Goal: Find specific page/section: Find specific page/section

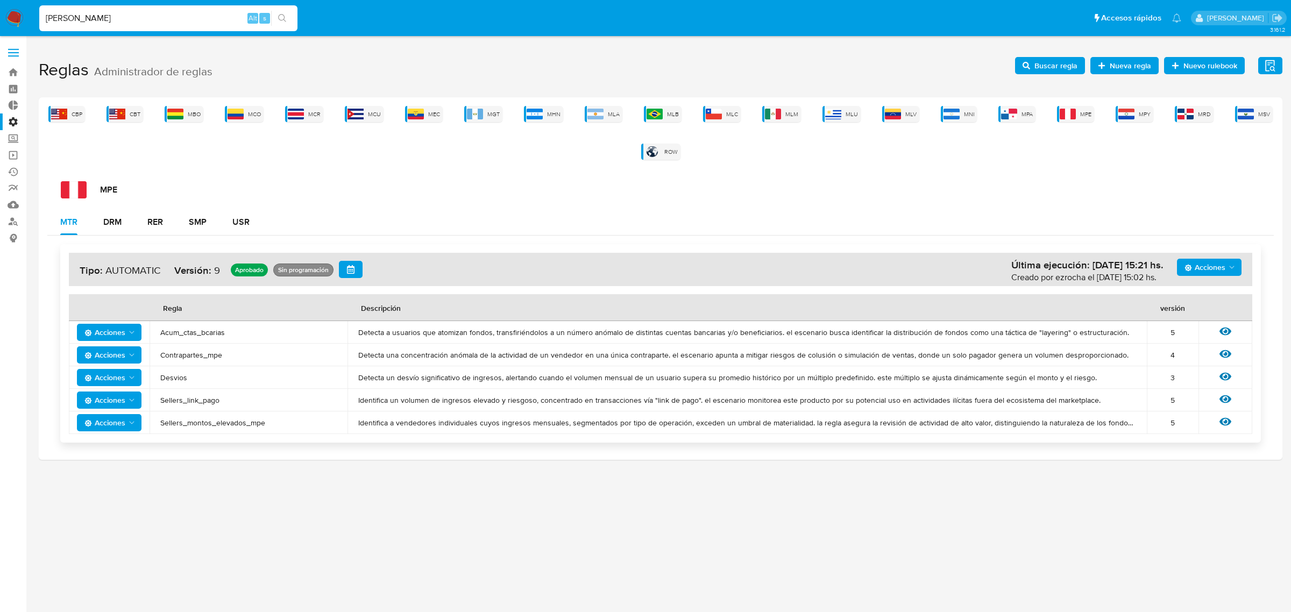
type input "santi greco"
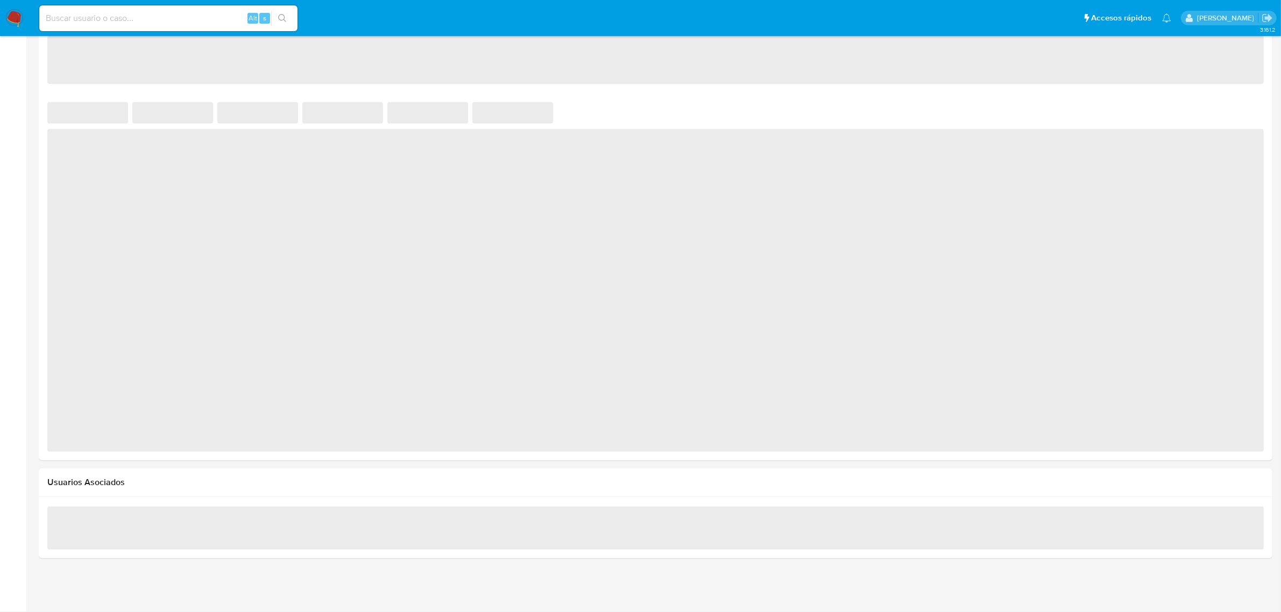
scroll to position [541, 0]
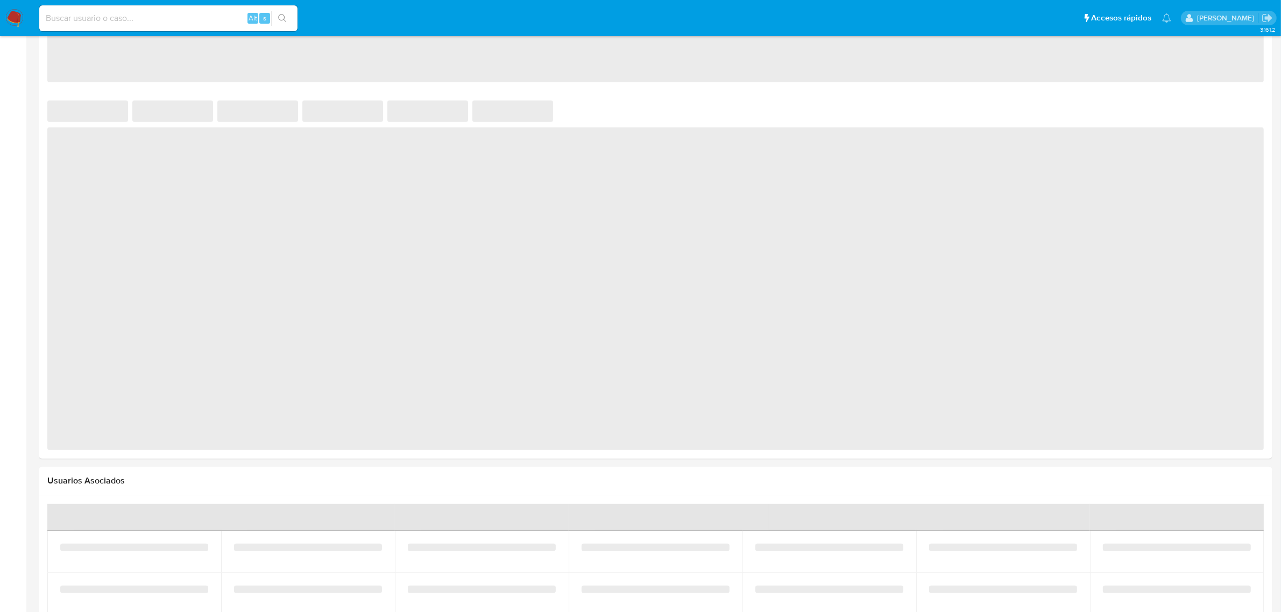
select select "10"
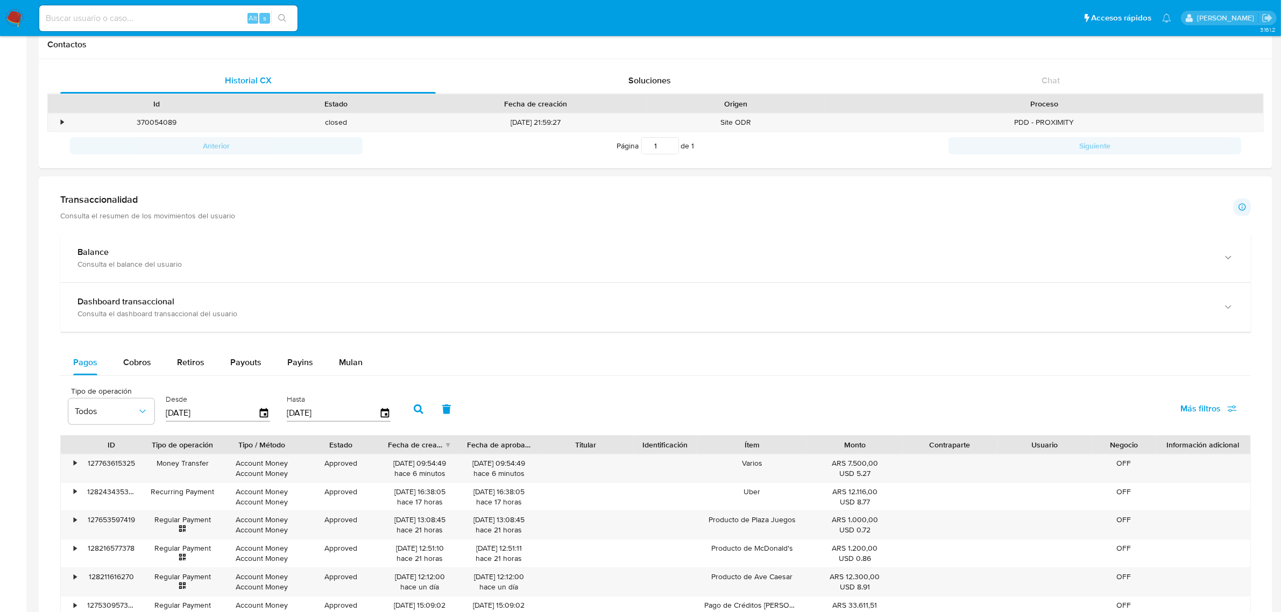
scroll to position [0, 0]
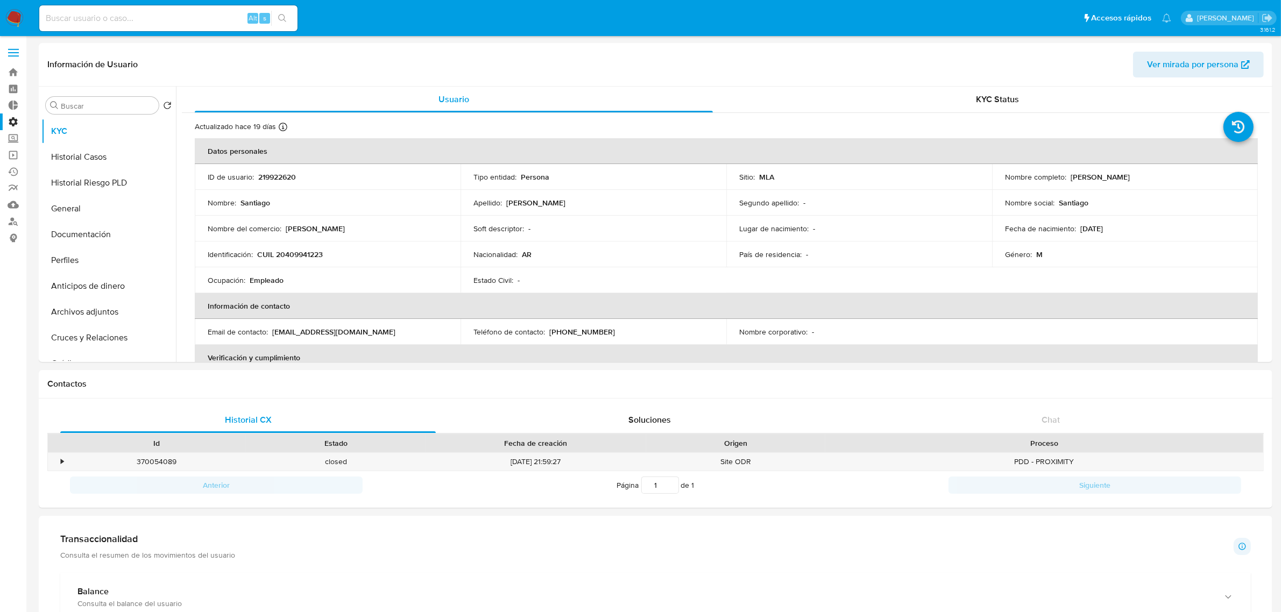
click at [23, 18] on img at bounding box center [14, 18] width 18 height 18
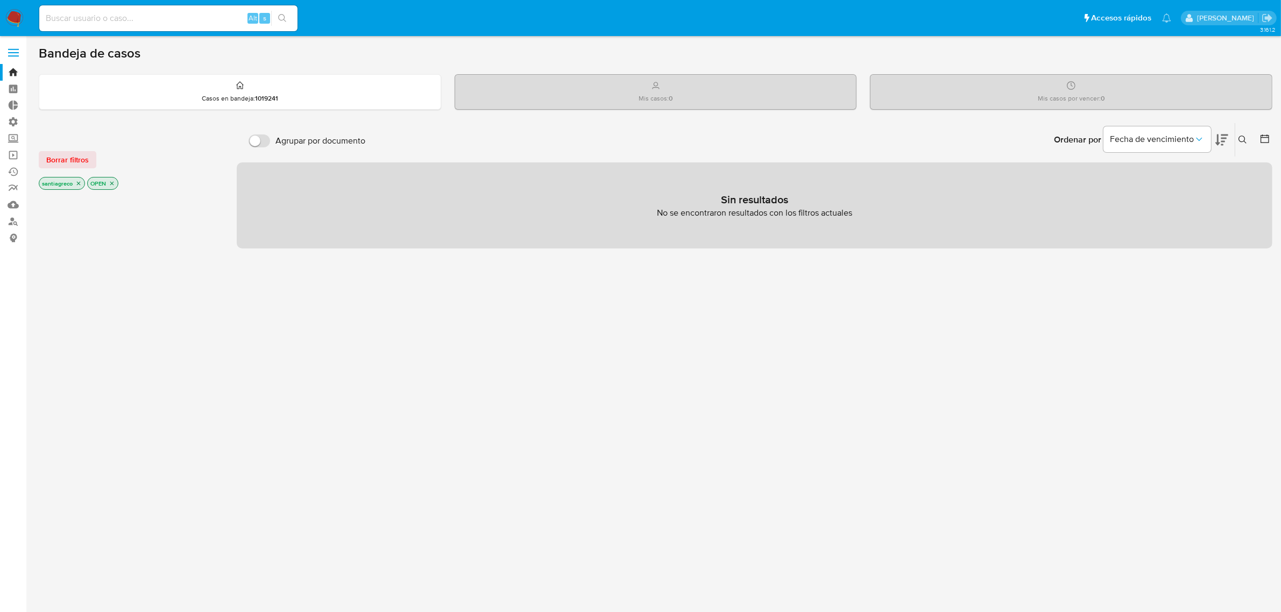
drag, startPoint x: 114, startPoint y: 183, endPoint x: 103, endPoint y: 187, distance: 11.4
click at [114, 183] on icon "close-filter" at bounding box center [112, 183] width 6 height 6
click at [80, 183] on icon "close-filter" at bounding box center [78, 184] width 6 height 6
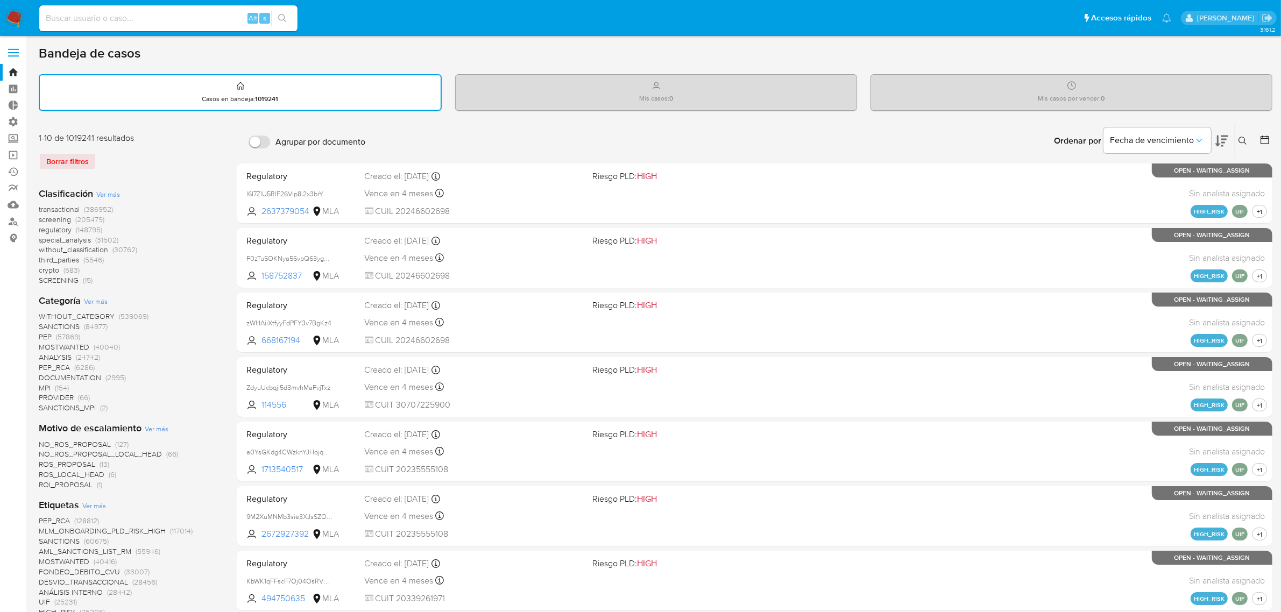
click at [81, 209] on span "transactional (386952)" at bounding box center [76, 209] width 74 height 10
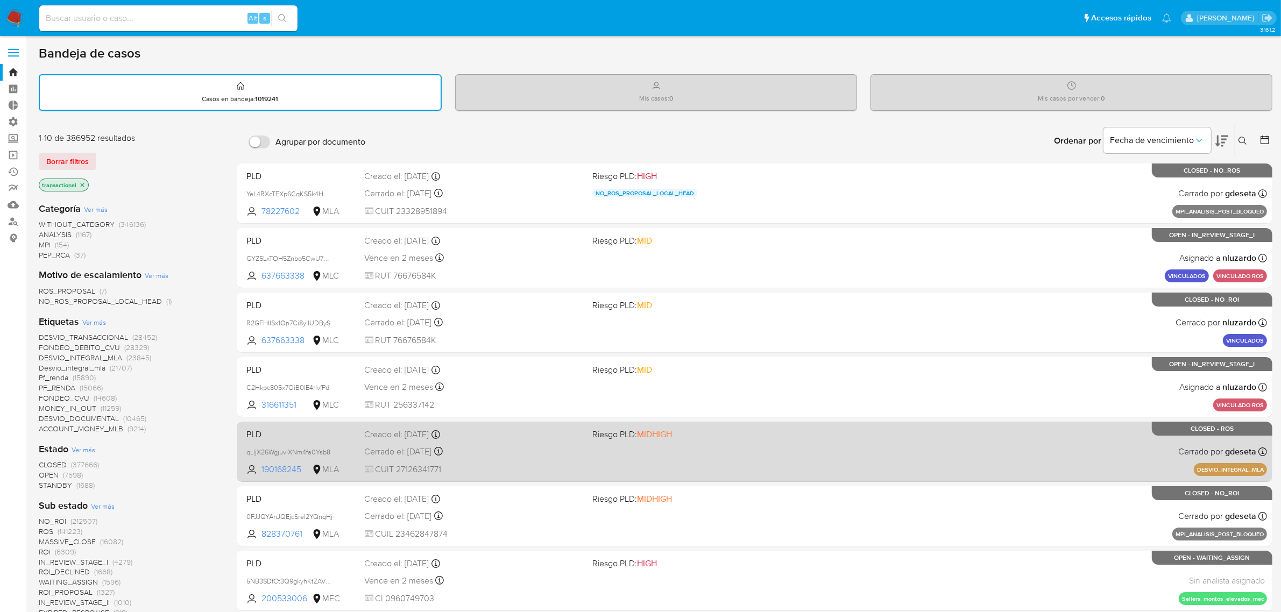
click at [552, 466] on span "CUIT 27126341771" at bounding box center [474, 470] width 219 height 12
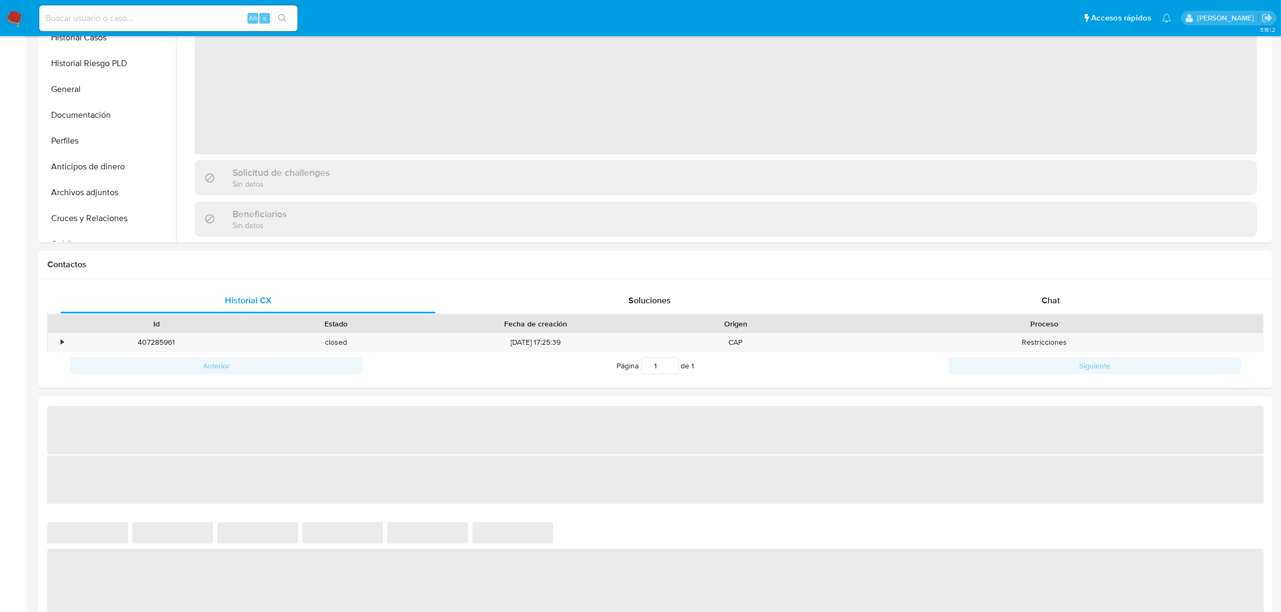
select select "10"
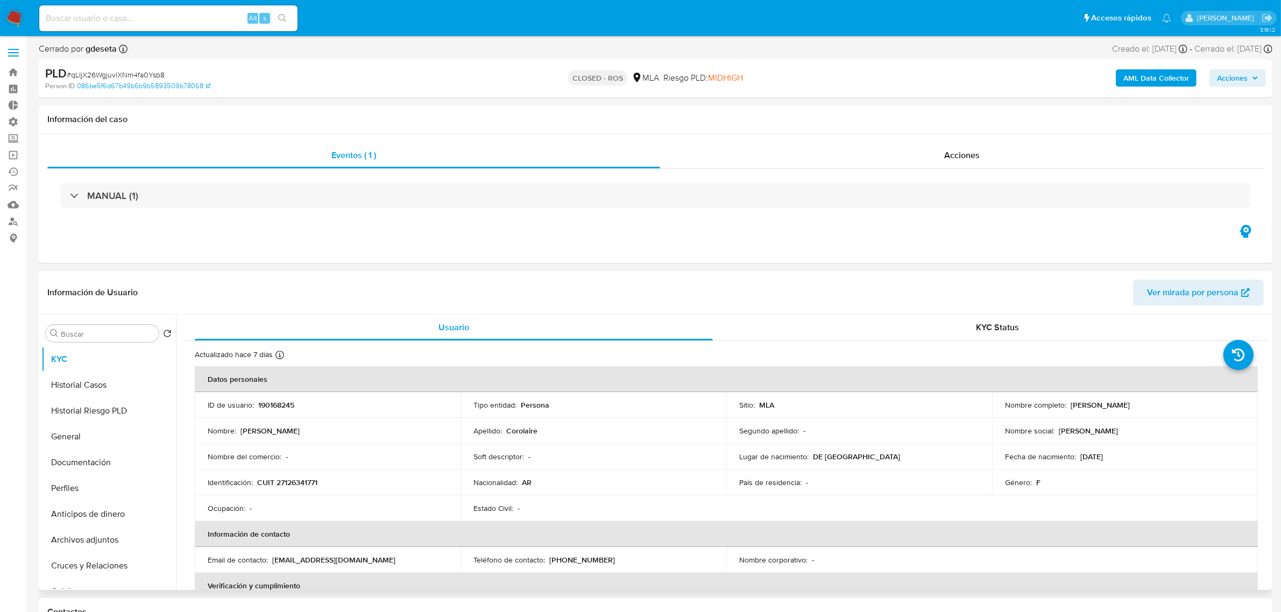
click at [283, 403] on p "190168245" at bounding box center [276, 405] width 36 height 10
click at [283, 402] on p "190168245" at bounding box center [276, 405] width 36 height 10
copy p "190168245"
click at [173, 26] on div "Alt s" at bounding box center [168, 18] width 258 height 26
click at [173, 18] on input at bounding box center [168, 18] width 258 height 14
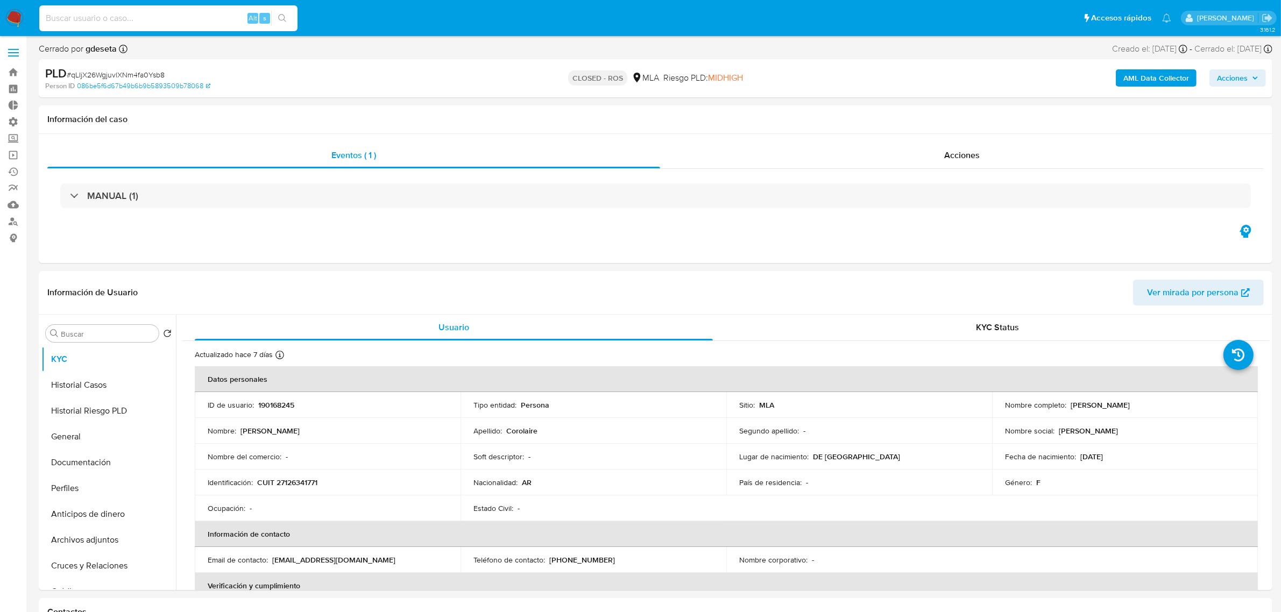
paste input "190168245"
type input "190168245"
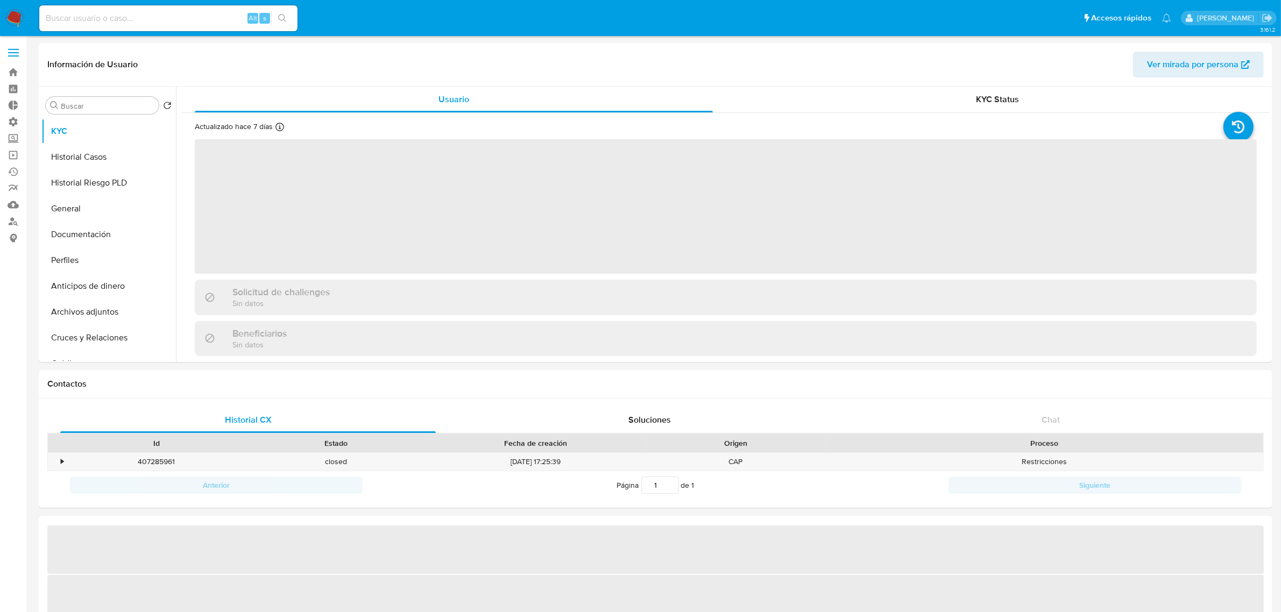
select select "10"
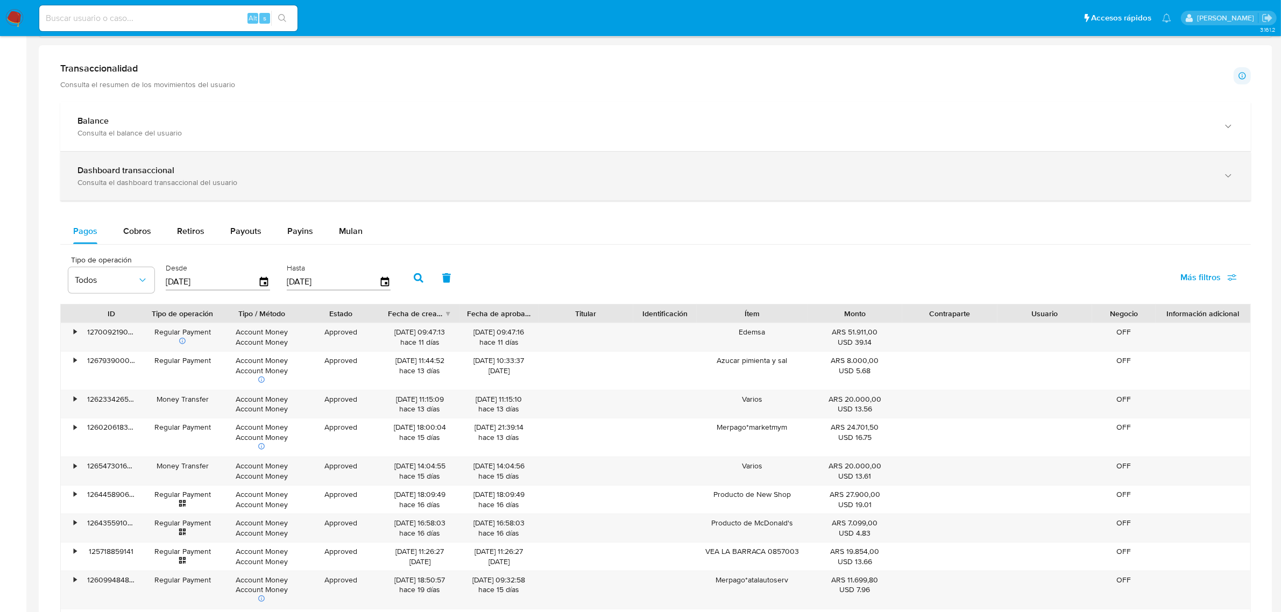
scroll to position [740, 0]
